Goal: Task Accomplishment & Management: Complete application form

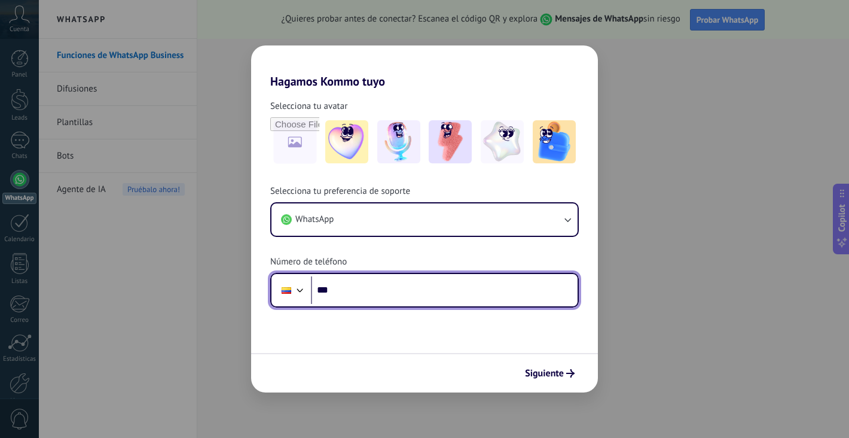
click at [396, 286] on input "***" at bounding box center [444, 290] width 267 height 28
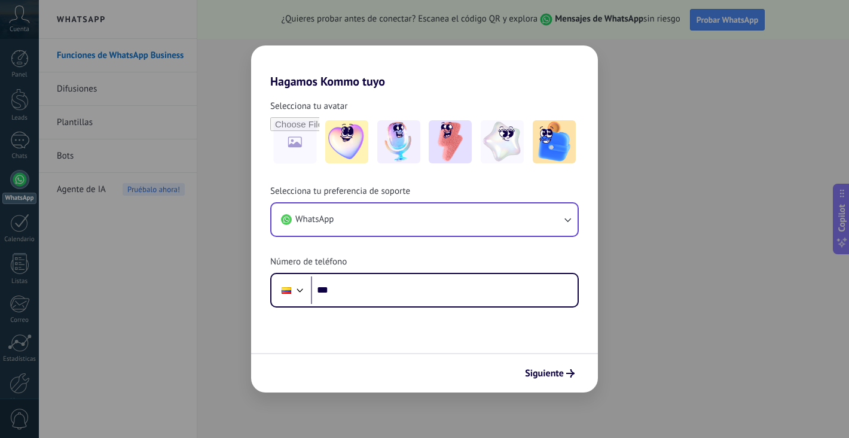
click at [480, 210] on button "WhatsApp" at bounding box center [424, 219] width 306 height 32
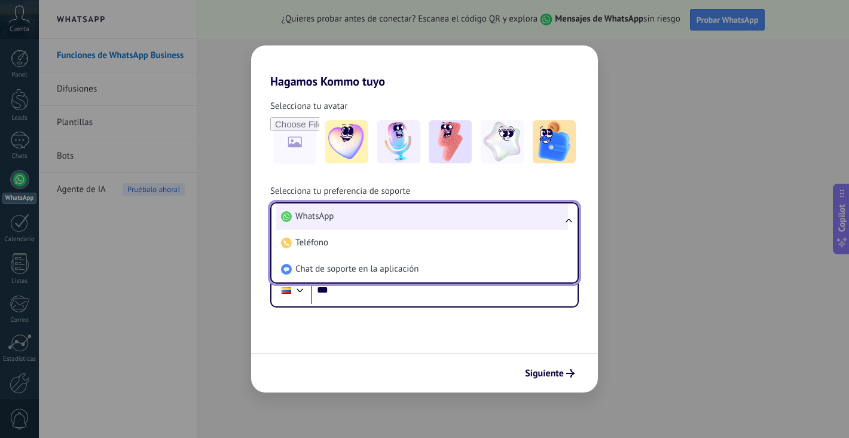
click at [313, 217] on span "WhatsApp" at bounding box center [314, 216] width 38 height 12
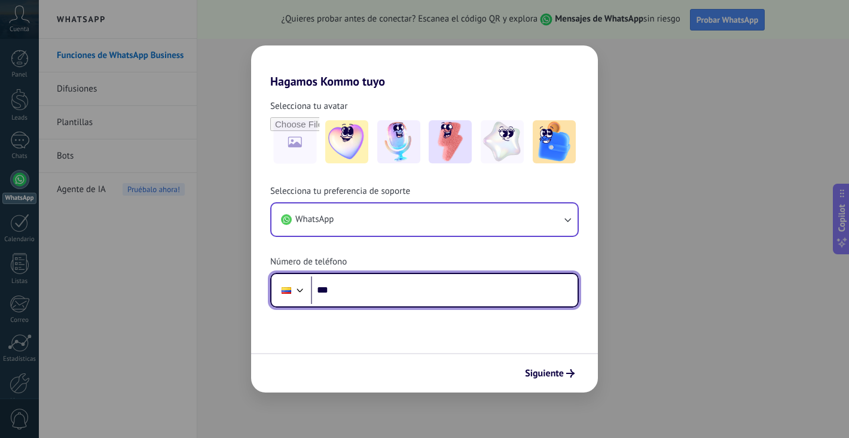
click at [363, 289] on input "***" at bounding box center [444, 290] width 267 height 28
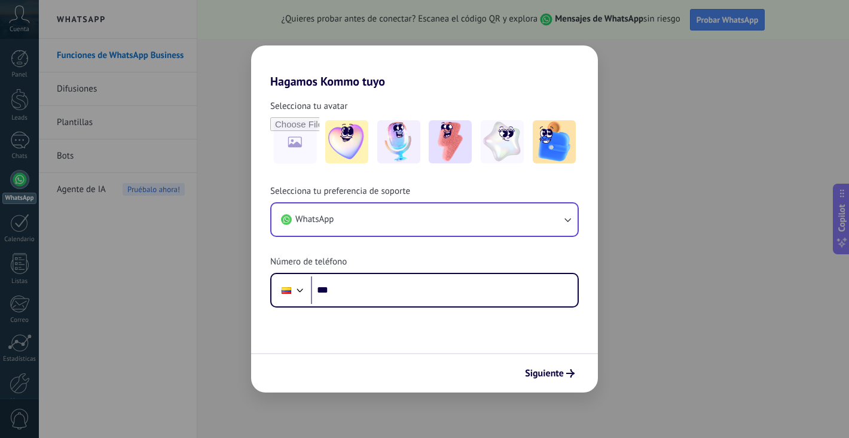
click at [522, 218] on button "WhatsApp" at bounding box center [424, 219] width 306 height 32
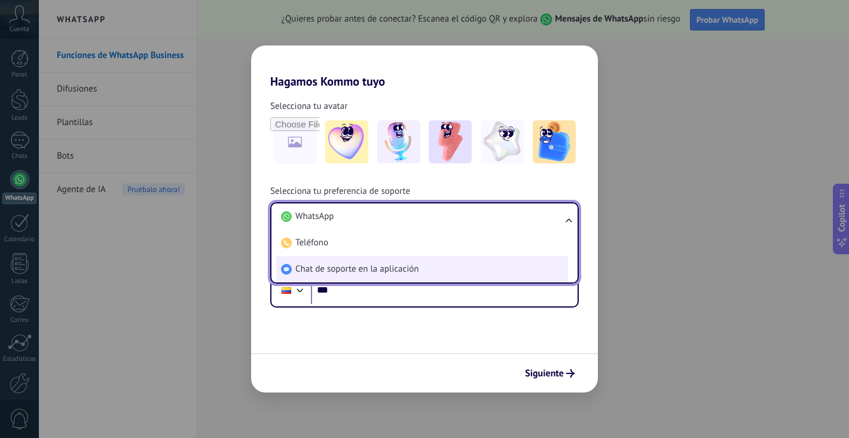
click at [466, 262] on li "Chat de soporte en la aplicación" at bounding box center [422, 269] width 292 height 26
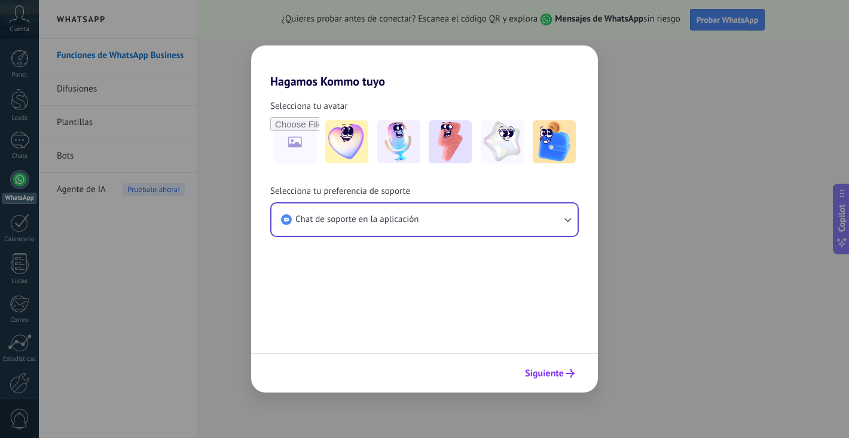
click at [551, 372] on span "Siguiente" at bounding box center [544, 373] width 39 height 8
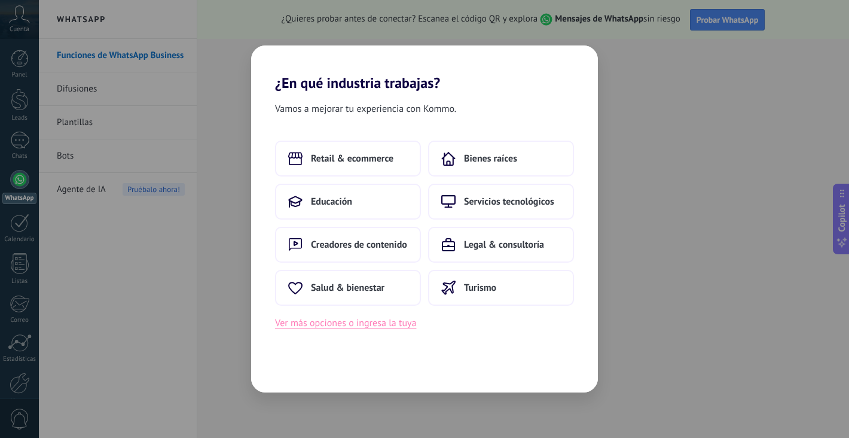
click at [363, 321] on button "Ver más opciones o ingresa la tuya" at bounding box center [345, 323] width 141 height 16
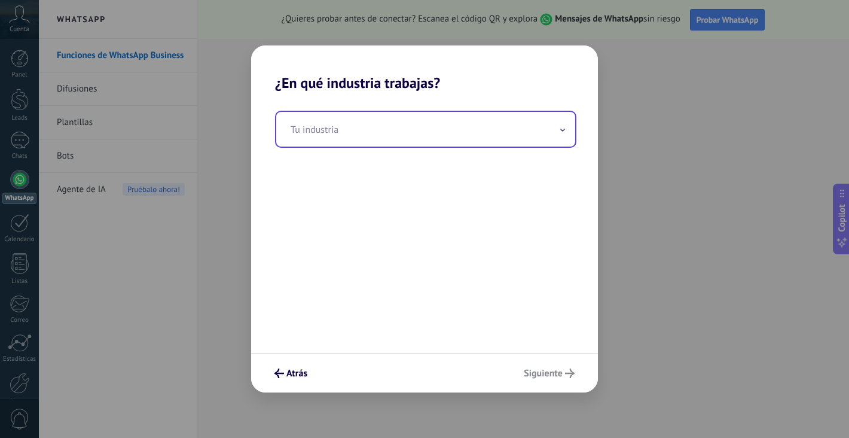
click at [346, 129] on input "text" at bounding box center [425, 129] width 299 height 35
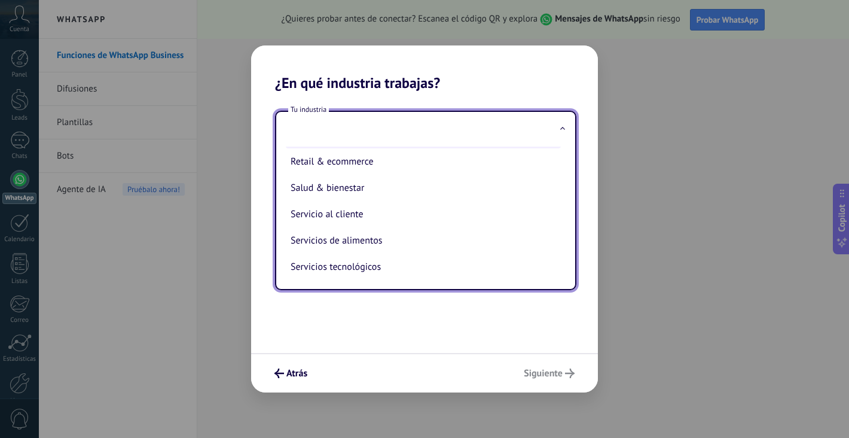
scroll to position [239, 0]
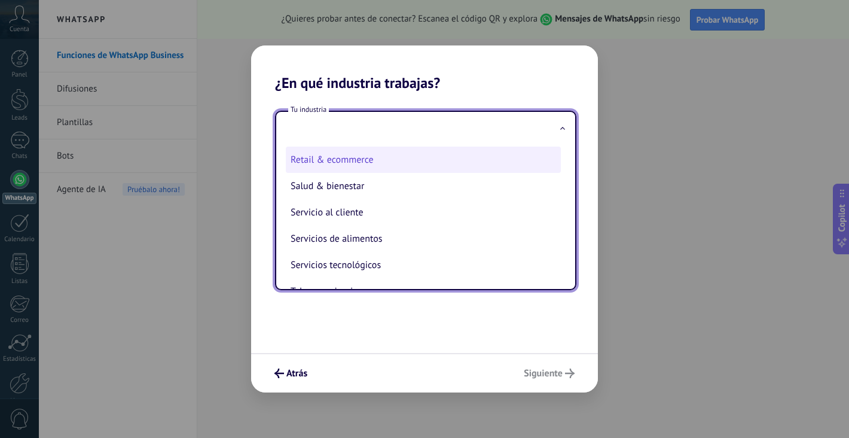
click at [340, 160] on li "Retail & ecommerce" at bounding box center [423, 159] width 275 height 26
type input "**********"
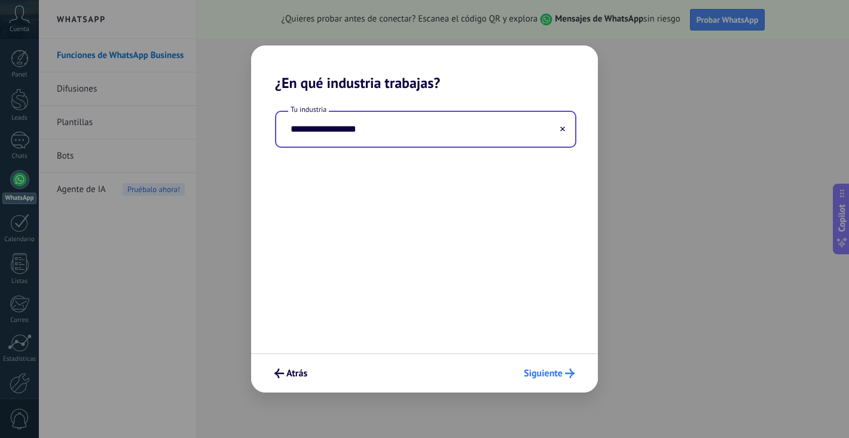
click at [541, 370] on span "Siguiente" at bounding box center [543, 373] width 39 height 8
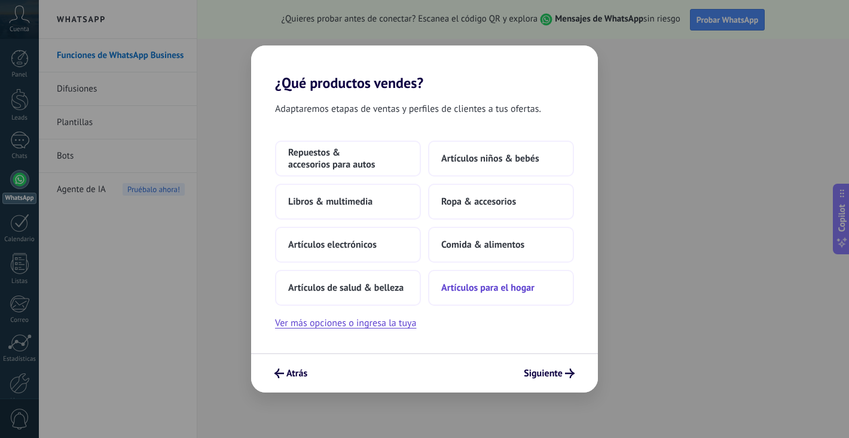
click at [487, 283] on span "Artículos para el hogar" at bounding box center [487, 288] width 93 height 12
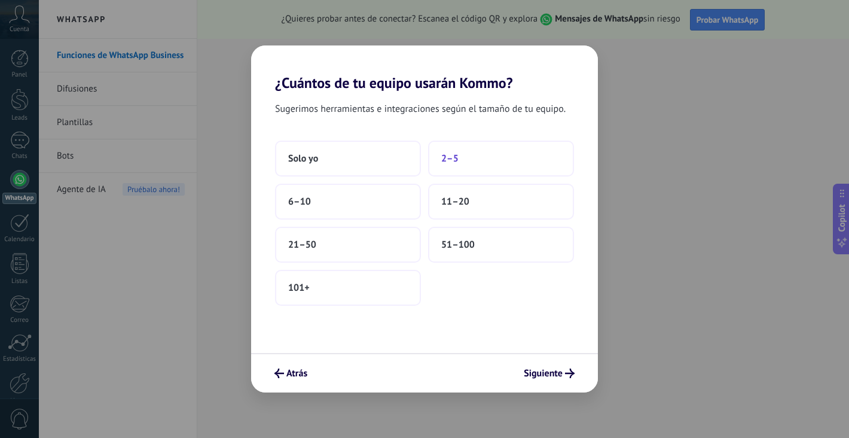
click at [484, 156] on button "2–5" at bounding box center [501, 158] width 146 height 36
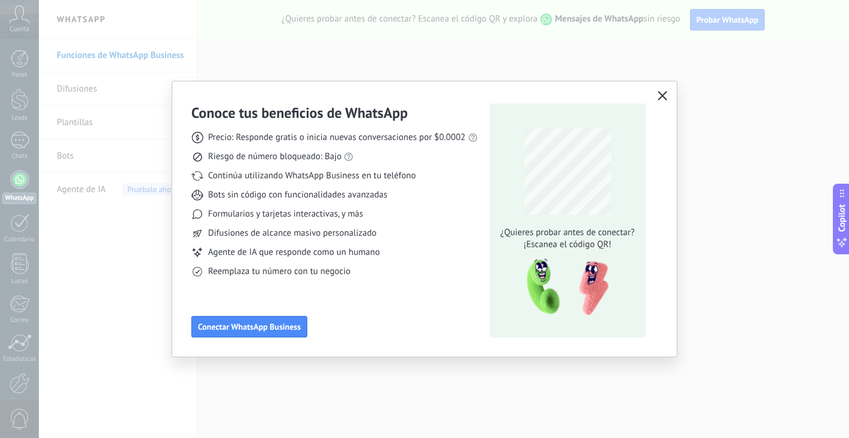
click at [661, 95] on use "button" at bounding box center [662, 95] width 9 height 9
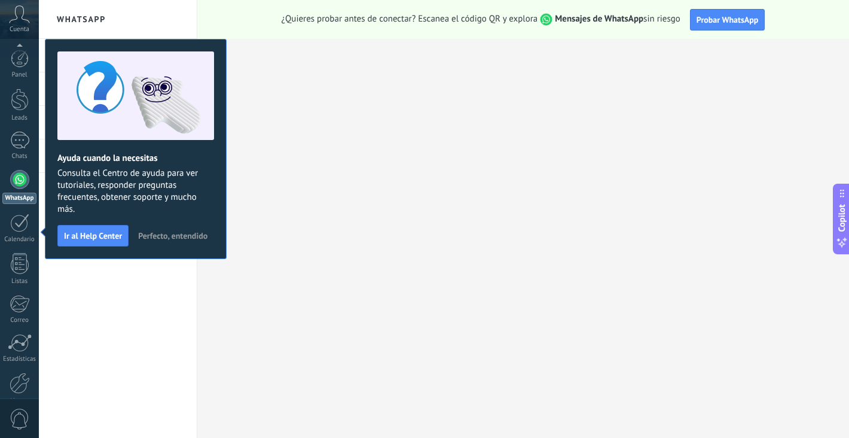
scroll to position [60, 0]
